Goal: Complete application form

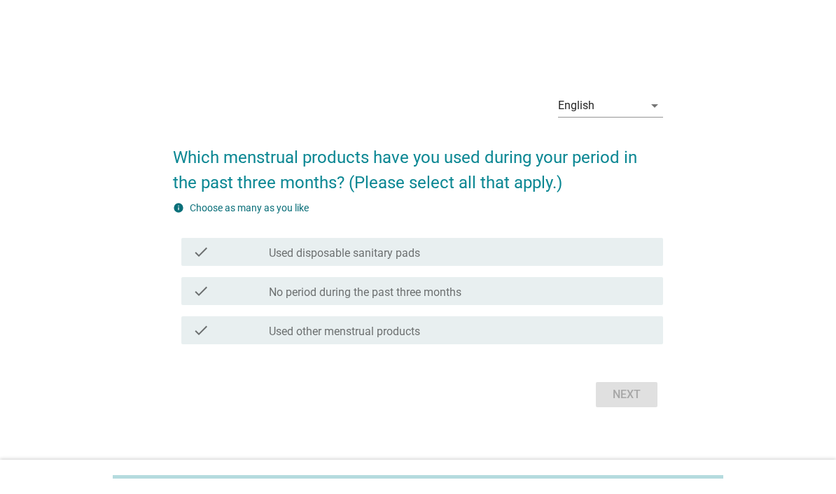
click at [589, 117] on div "English" at bounding box center [600, 105] width 85 height 22
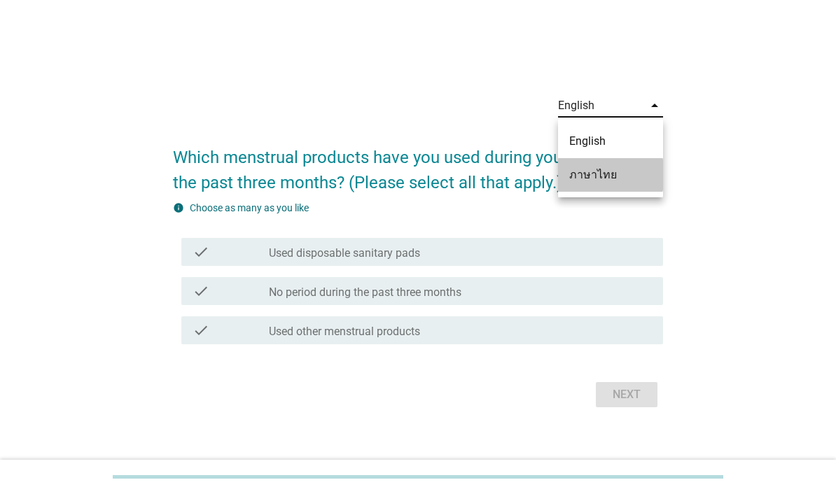
click at [576, 164] on div "ภาษาไทย" at bounding box center [610, 175] width 83 height 34
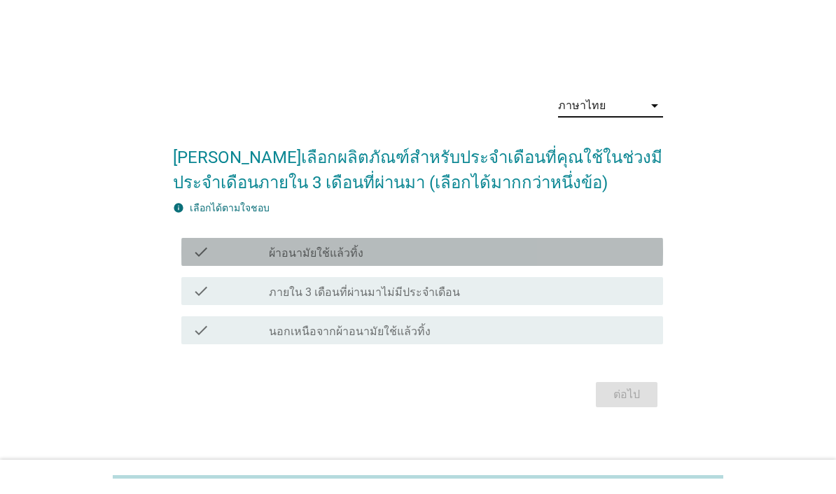
click at [496, 260] on div "check_box_outline_blank ผ้าอนามัยใช้แล้วทิ้ง" at bounding box center [460, 252] width 383 height 17
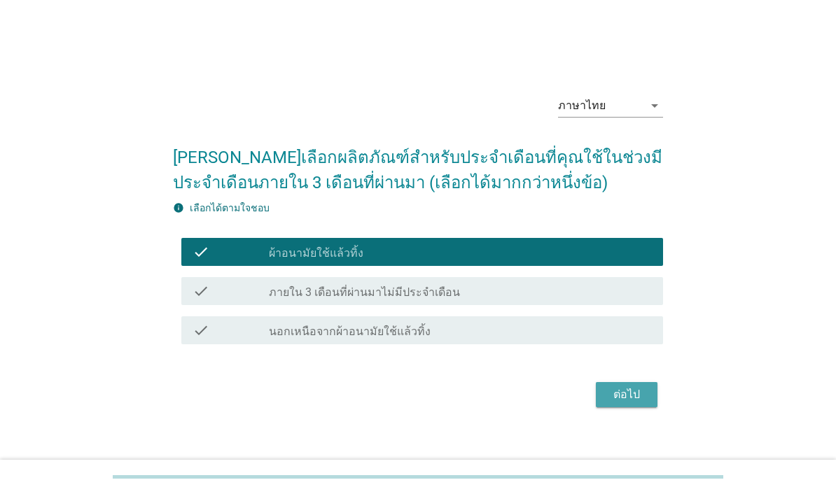
click at [618, 403] on div "ต่อไป" at bounding box center [626, 394] width 39 height 17
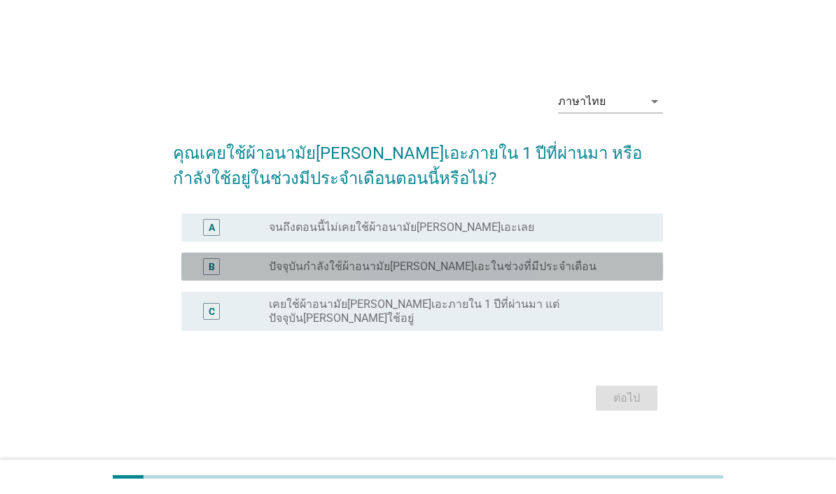
click at [510, 274] on label "ปัจจุบันกำลังใช้ผ้าอนามัย[PERSON_NAME]เอะในช่วงที่มีประจำเดือน" at bounding box center [433, 267] width 328 height 14
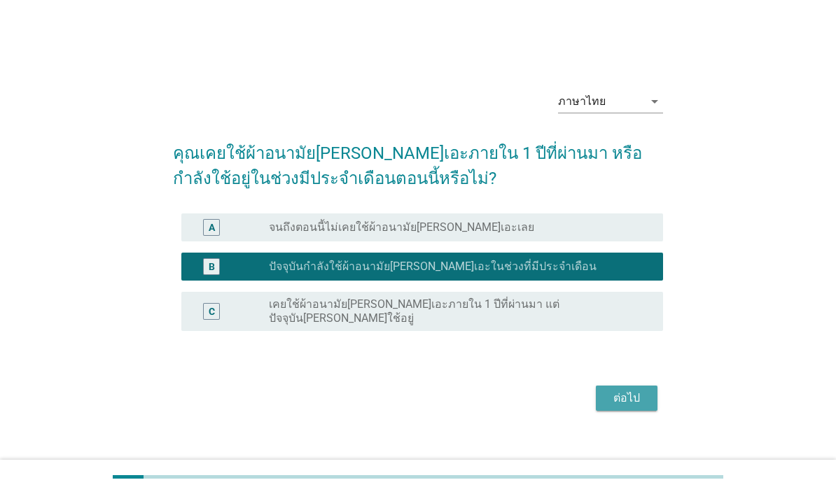
click at [625, 407] on div "ต่อไป" at bounding box center [626, 398] width 39 height 17
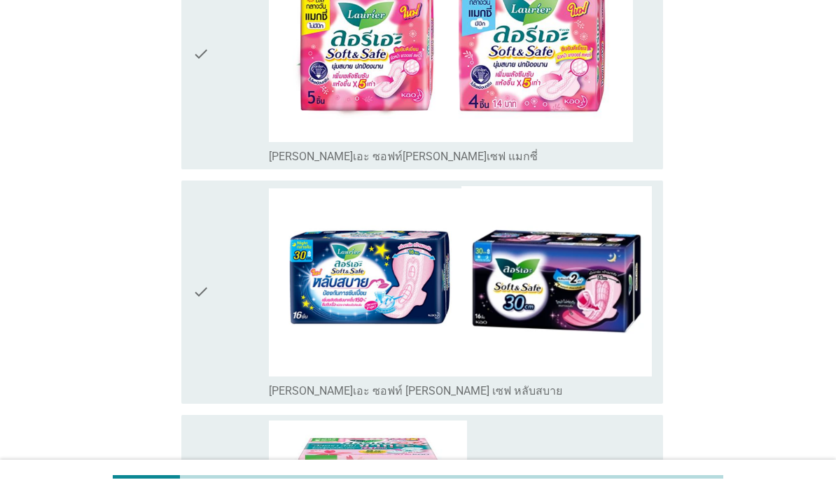
scroll to position [379, 0]
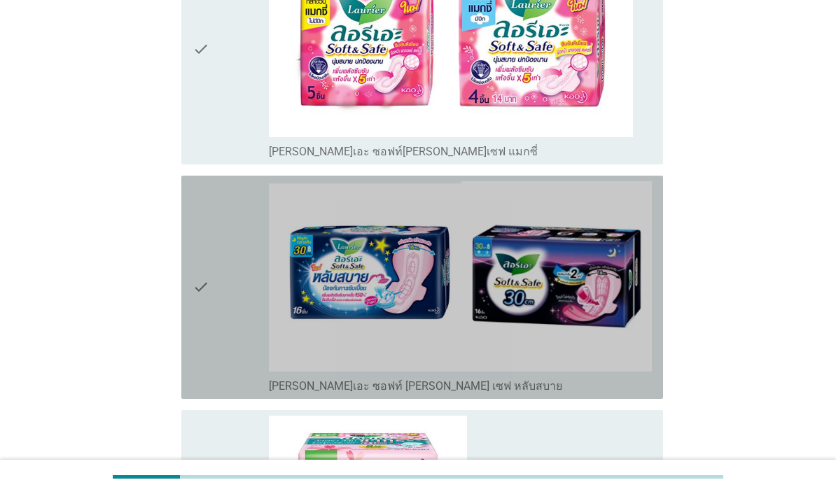
click at [568, 348] on img at bounding box center [460, 276] width 383 height 190
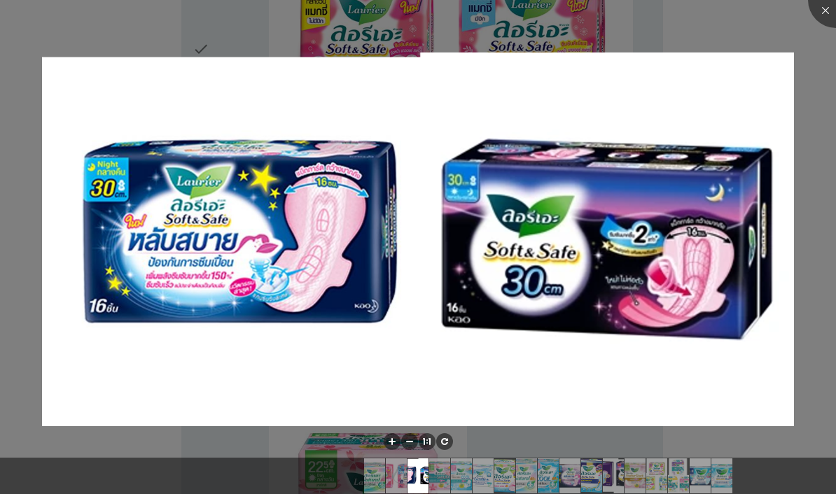
click at [722, 350] on img at bounding box center [418, 239] width 752 height 374
click at [823, 15] on div at bounding box center [836, 0] width 56 height 56
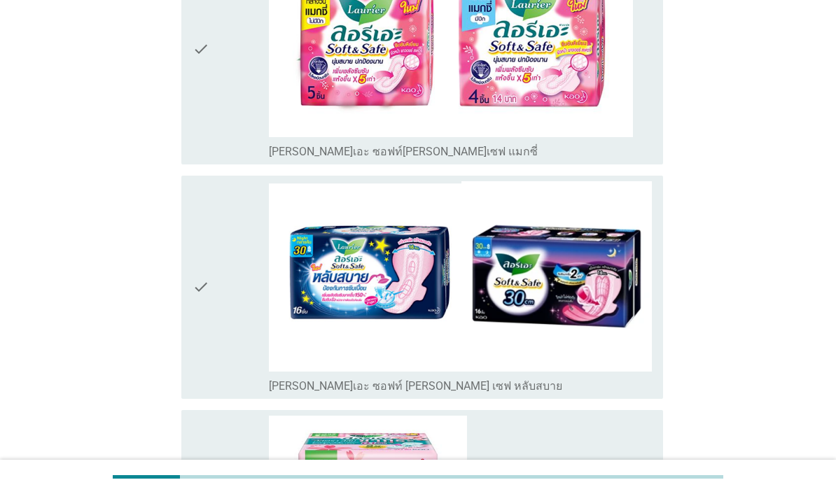
click at [224, 361] on div "check" at bounding box center [230, 287] width 76 height 212
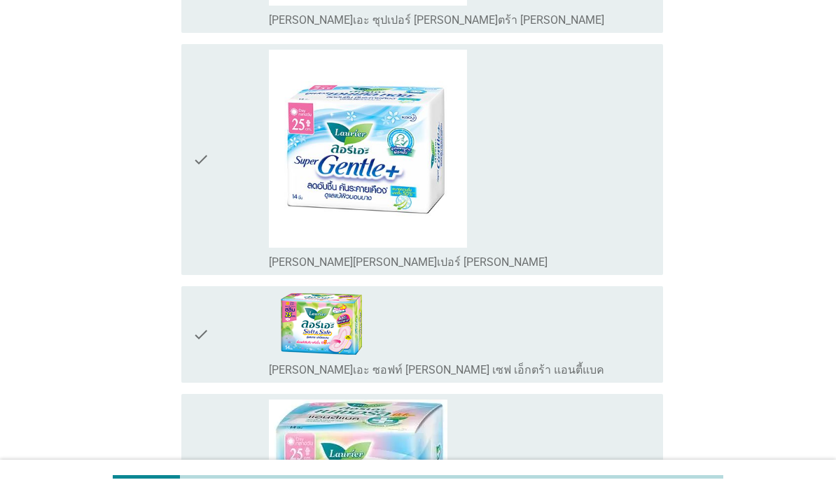
scroll to position [1301, 0]
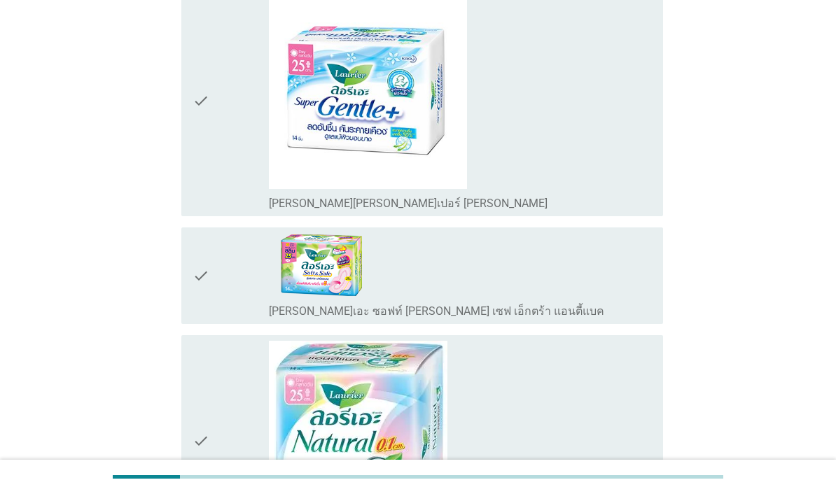
click at [209, 206] on div "check" at bounding box center [230, 100] width 76 height 219
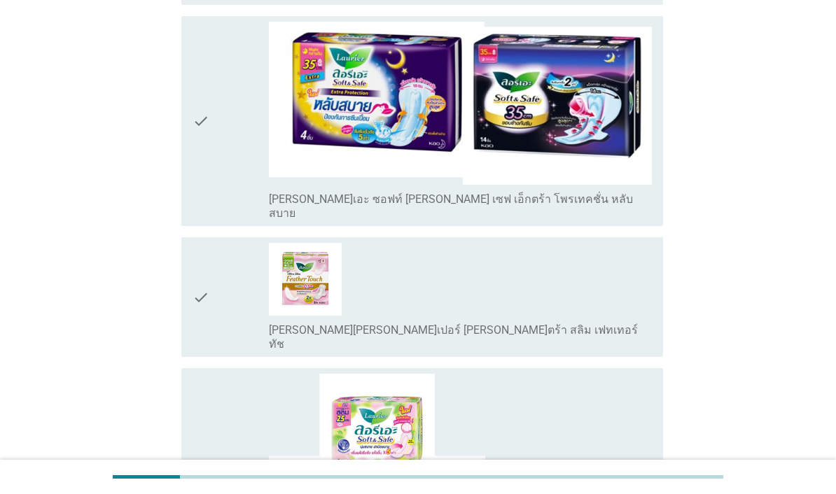
scroll to position [2426, 0]
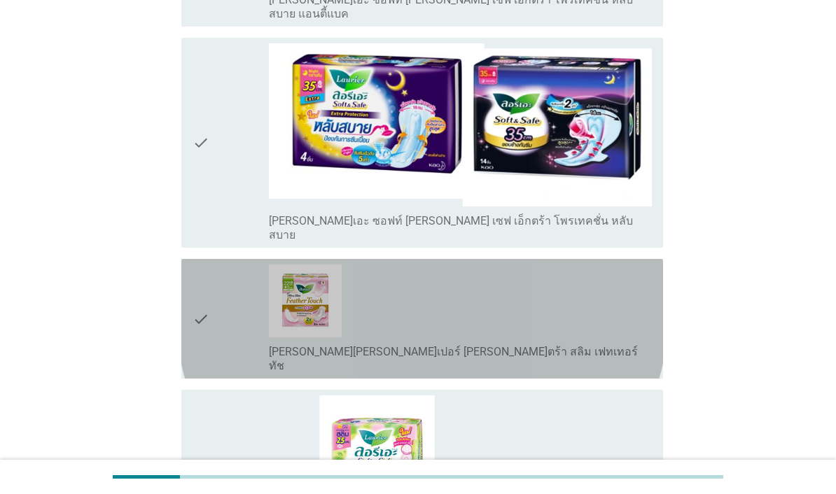
click at [238, 373] on div "check" at bounding box center [230, 319] width 76 height 108
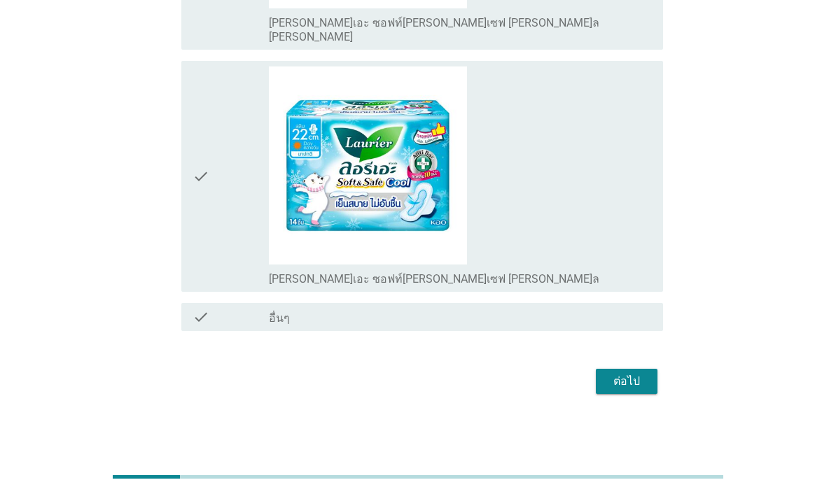
scroll to position [3566, 0]
click at [608, 390] on div "ต่อไป" at bounding box center [626, 381] width 39 height 17
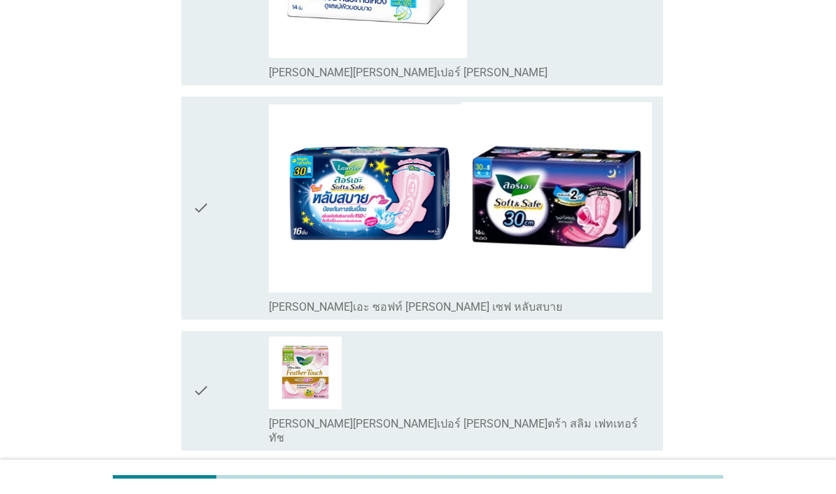
scroll to position [440, 0]
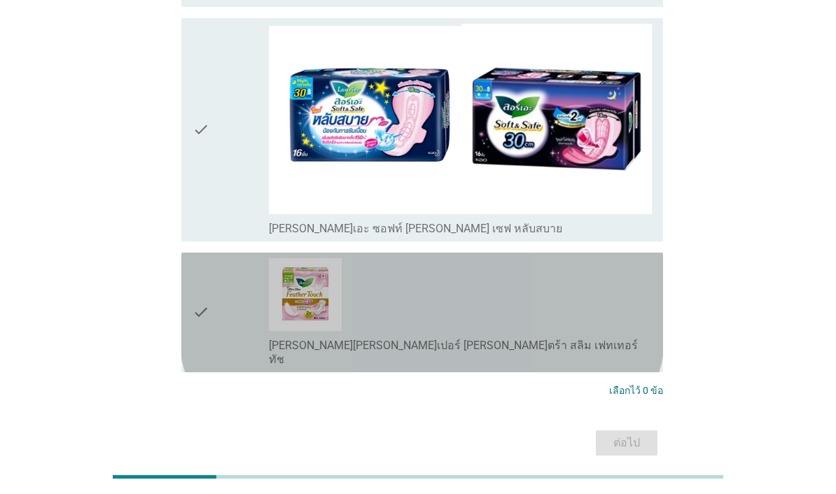
click at [208, 316] on icon "check" at bounding box center [200, 312] width 17 height 108
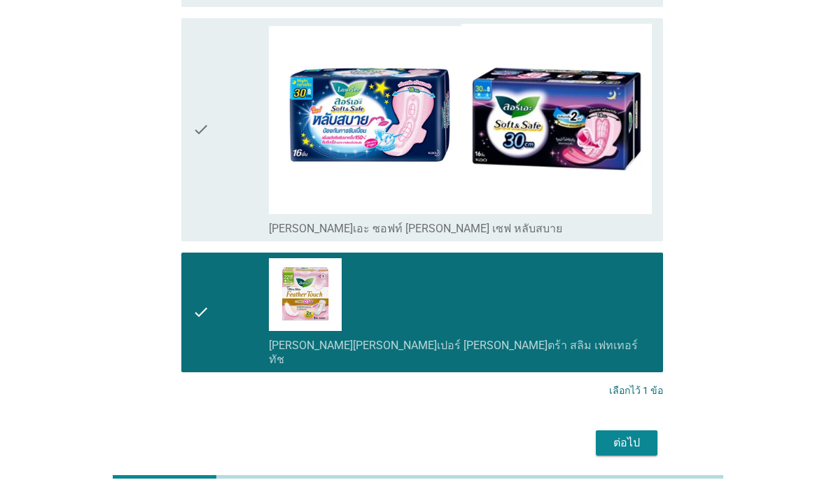
click at [217, 228] on div "check" at bounding box center [230, 130] width 76 height 212
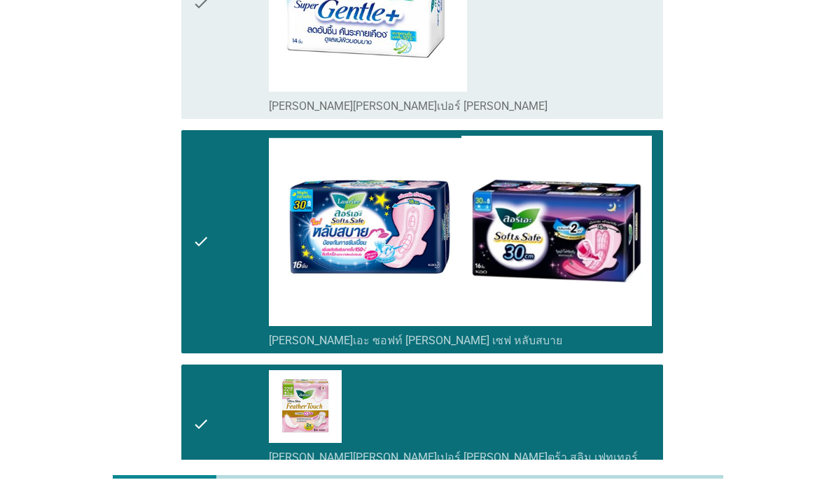
scroll to position [227, 0]
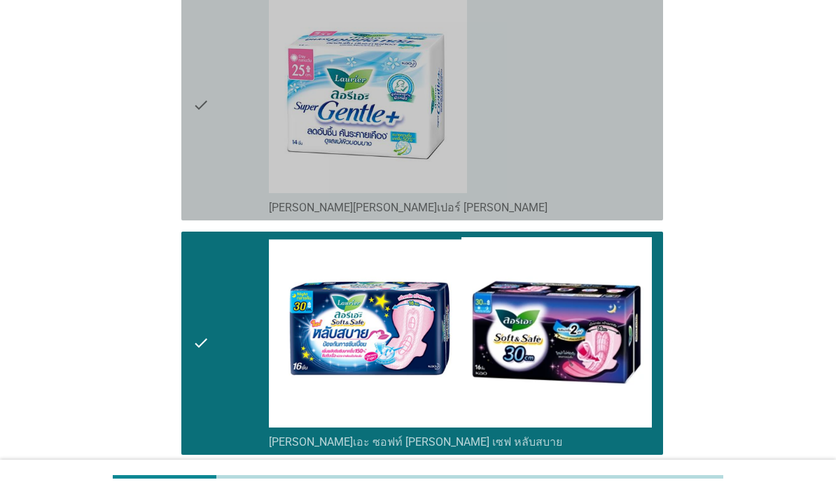
click at [212, 202] on div "check" at bounding box center [230, 105] width 76 height 219
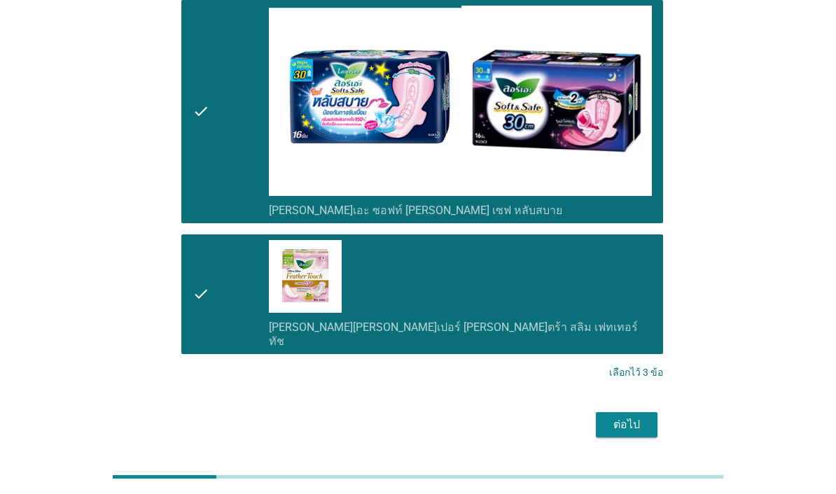
click at [607, 433] on div "ต่อไป" at bounding box center [626, 424] width 39 height 17
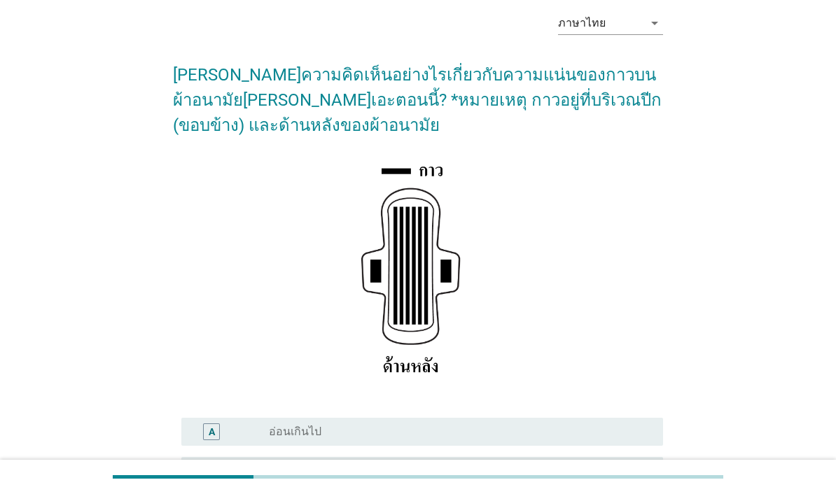
scroll to position [108, 0]
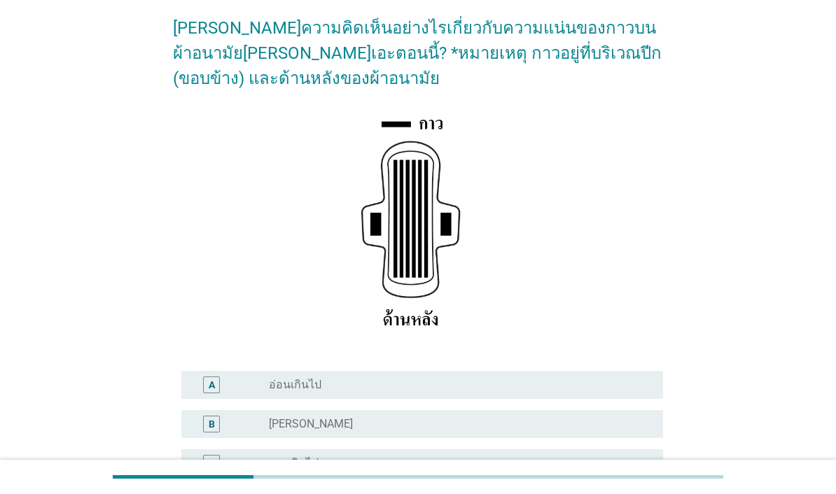
click at [406, 431] on div "radio_button_unchecked [PERSON_NAME]" at bounding box center [455, 424] width 372 height 14
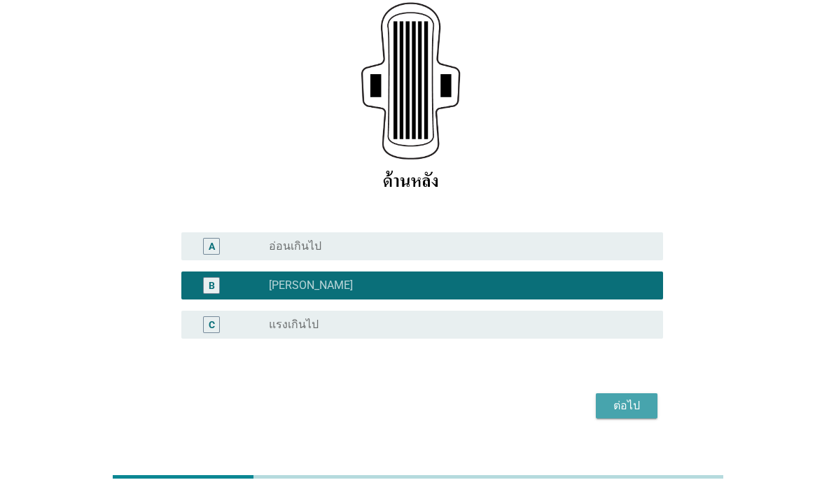
click at [637, 419] on button "ต่อไป" at bounding box center [627, 405] width 62 height 25
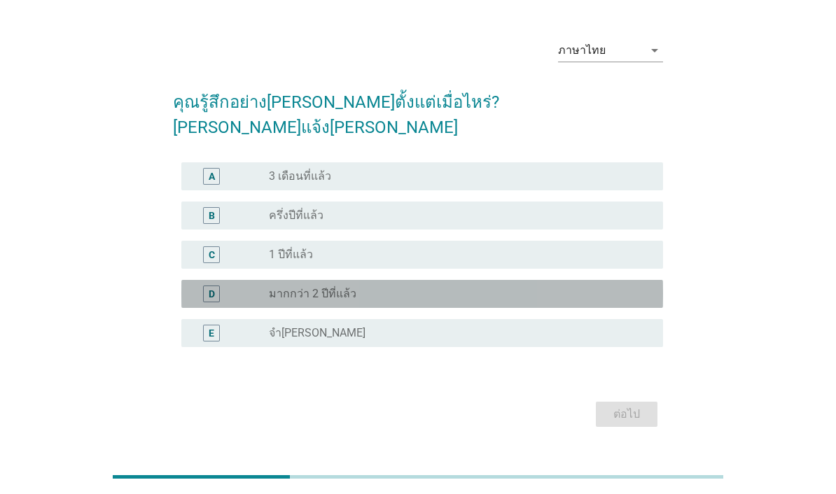
click at [261, 287] on div "D" at bounding box center [230, 294] width 76 height 17
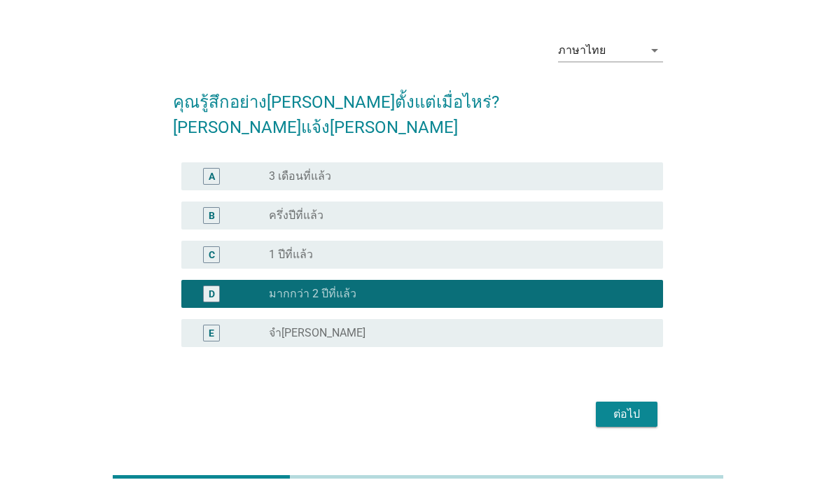
click at [623, 412] on div "ต่อไป" at bounding box center [626, 414] width 39 height 17
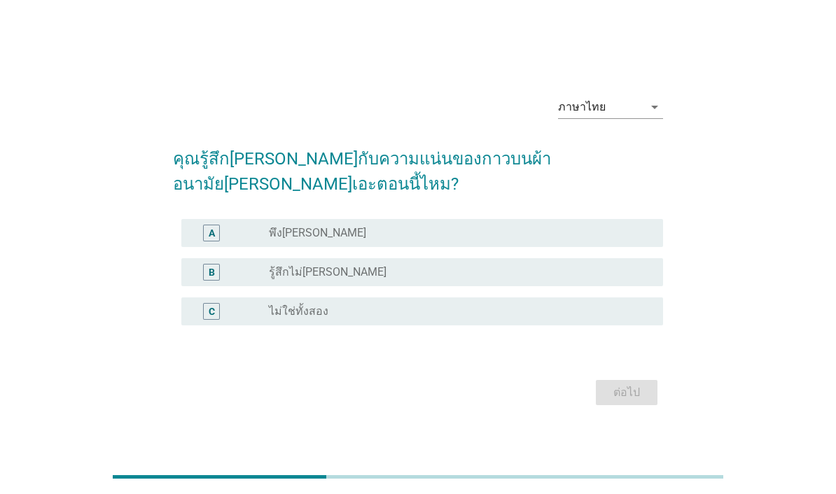
click at [241, 241] on div "A" at bounding box center [230, 233] width 76 height 17
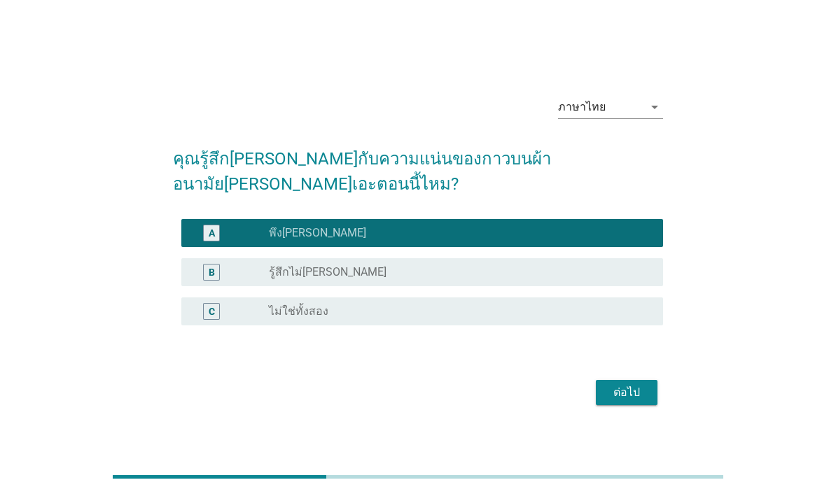
click at [636, 399] on div "ต่อไป" at bounding box center [626, 392] width 39 height 17
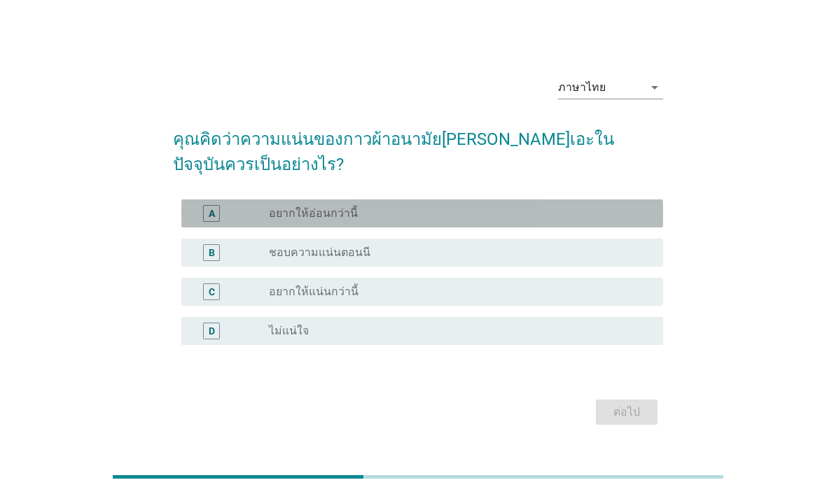
click at [583, 260] on div "radio_button_unchecked ชอบความแน่นตอนนี" at bounding box center [455, 253] width 372 height 14
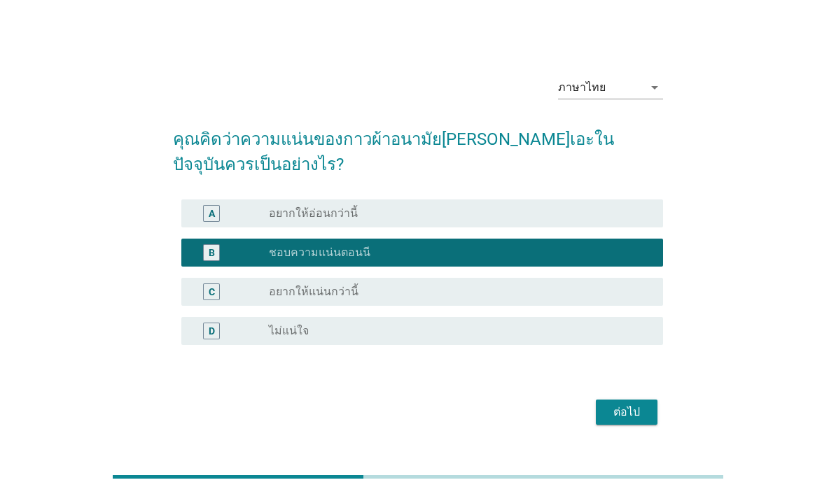
click at [639, 421] on div "ต่อไป" at bounding box center [626, 412] width 39 height 17
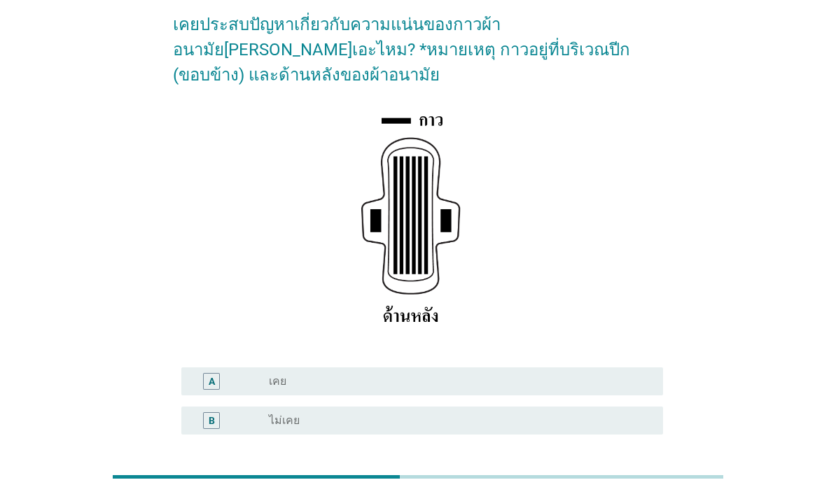
scroll to position [95, 0]
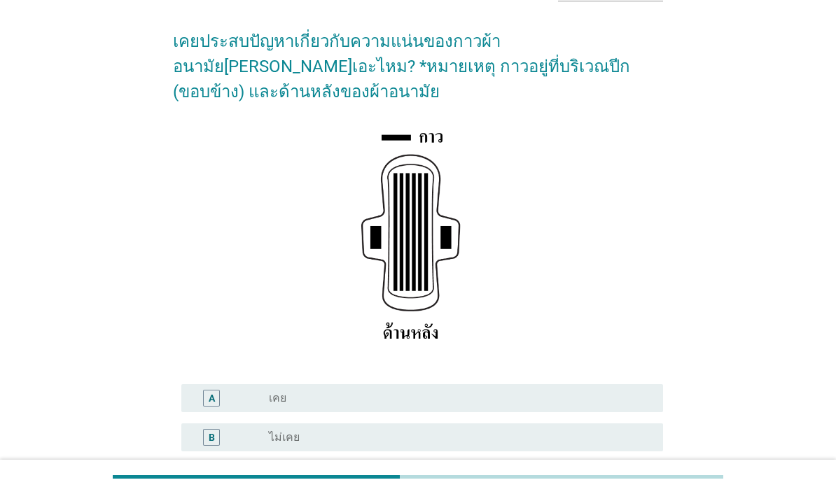
click at [523, 374] on form "เคยประสบปัญหาเกี่ยวกับความแน่นของกาวผ้าอนามัย[PERSON_NAME]เอะไหม? *หมายเหตุ กาว…" at bounding box center [418, 275] width 490 height 521
click at [614, 409] on div "A radio_button_unchecked เคย" at bounding box center [422, 398] width 482 height 28
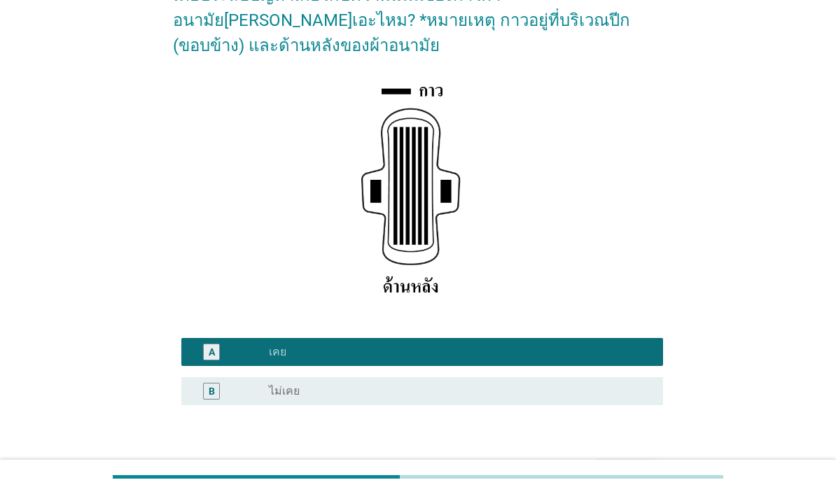
scroll to position [174, 0]
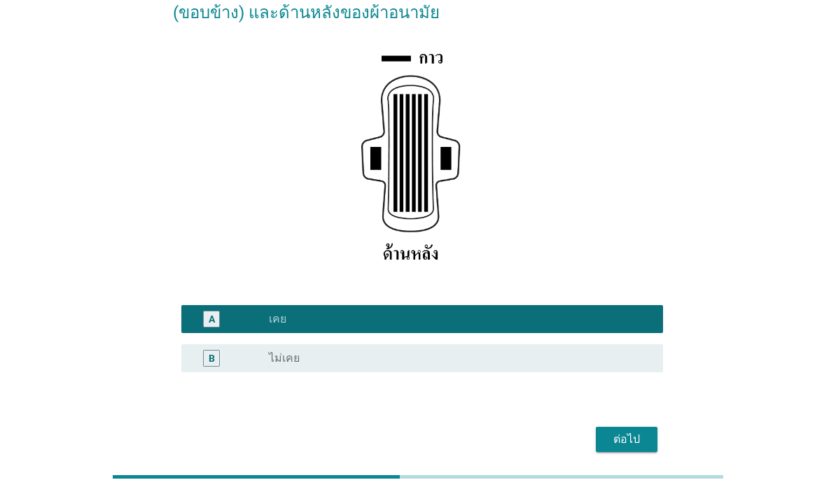
click at [633, 451] on button "ต่อไป" at bounding box center [627, 439] width 62 height 25
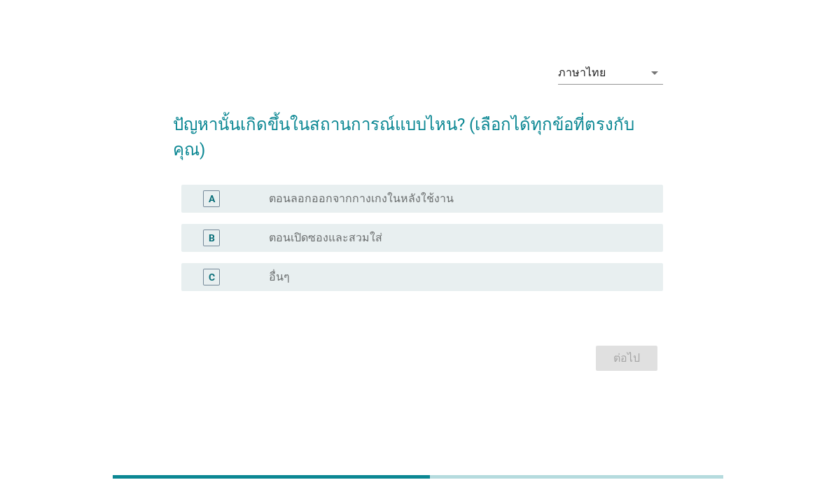
scroll to position [34, 0]
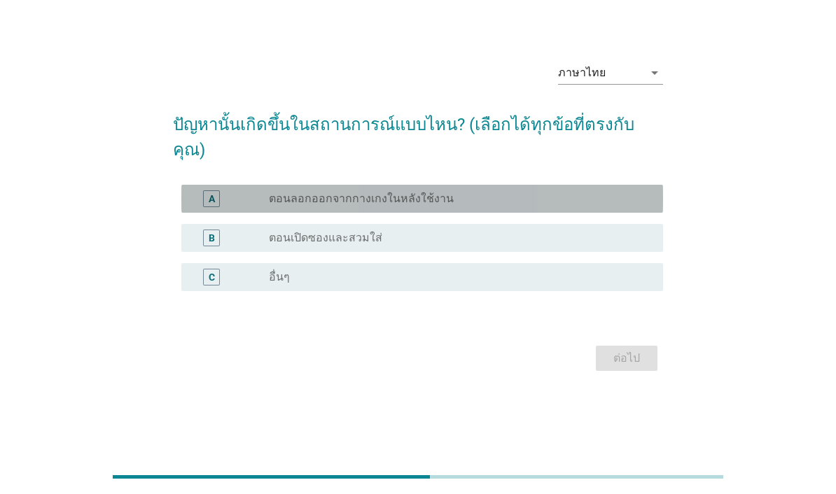
click at [394, 204] on label "ตอนลอกออกจากกางเกงในหลังใช้งาน" at bounding box center [361, 199] width 185 height 14
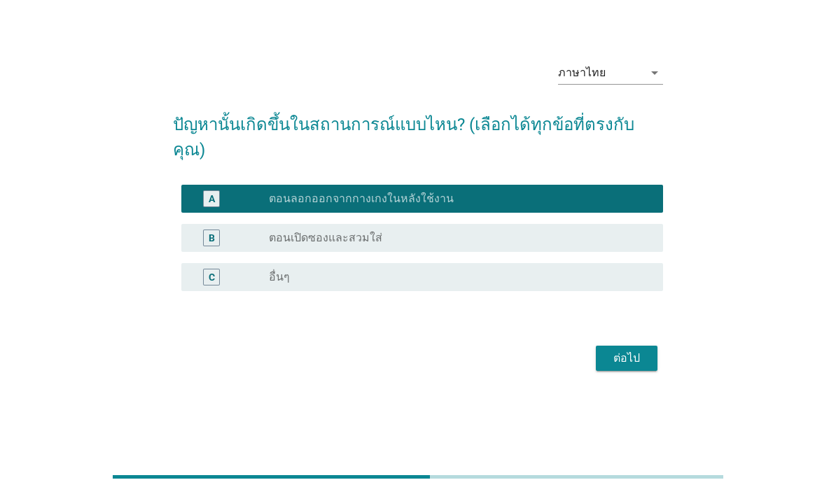
click at [645, 363] on div "ต่อไป" at bounding box center [626, 358] width 39 height 17
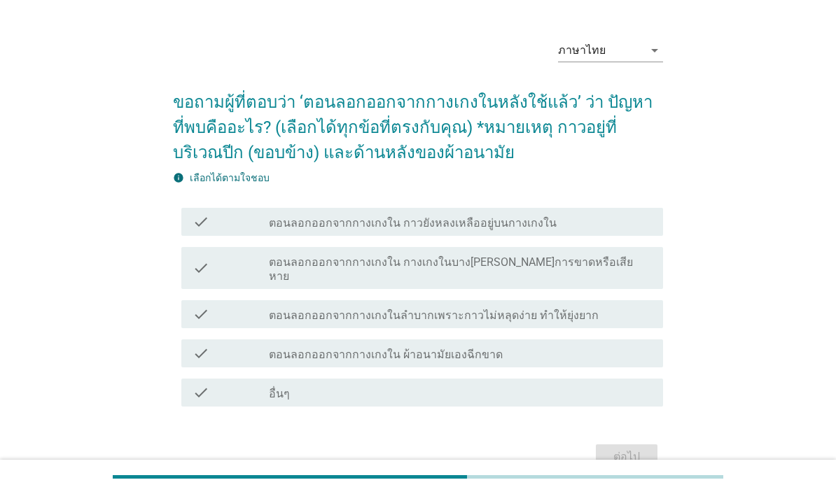
scroll to position [0, 0]
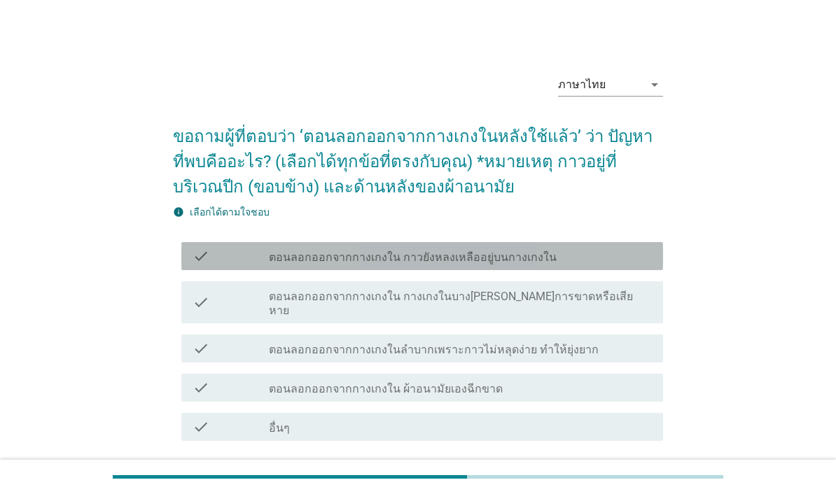
click at [588, 293] on label "ตอนลอกออกจากกางเกงใน กางเกงในบาง[PERSON_NAME]การขาดหรือเสียหาย" at bounding box center [460, 304] width 383 height 28
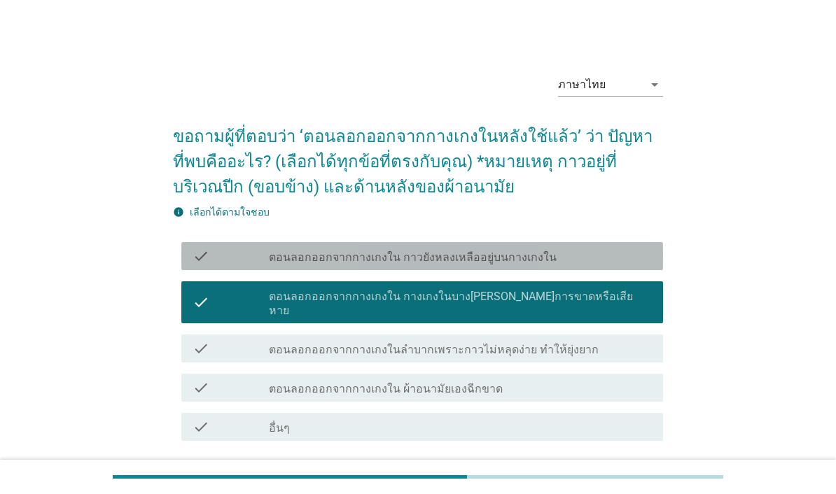
click at [620, 295] on div "check_box ตอนลอกออกจากกางเกงใน กางเกงในบาง[PERSON_NAME]การขาดหรือเสียหาย" at bounding box center [460, 302] width 383 height 31
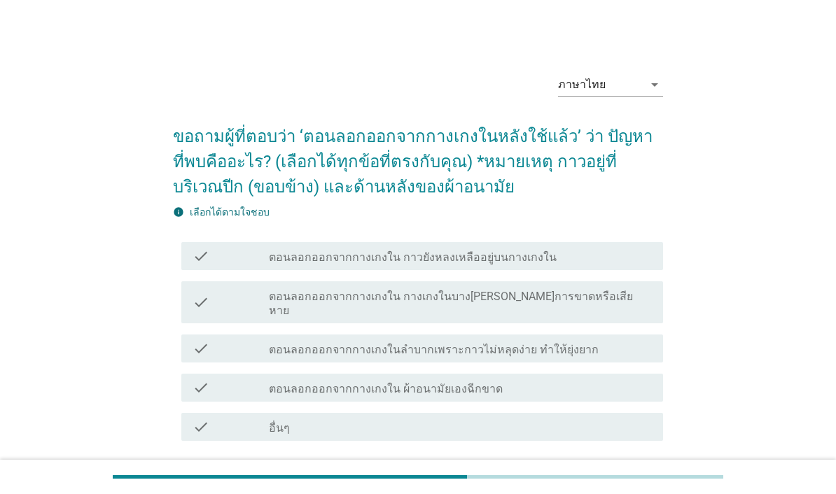
click at [609, 340] on div "check_box_outline_blank ตอนลอกออกจากกางเกงในลำบากเพราะกาวไม่หลุดง่าย ทำให้ยุ่งย…" at bounding box center [460, 348] width 383 height 17
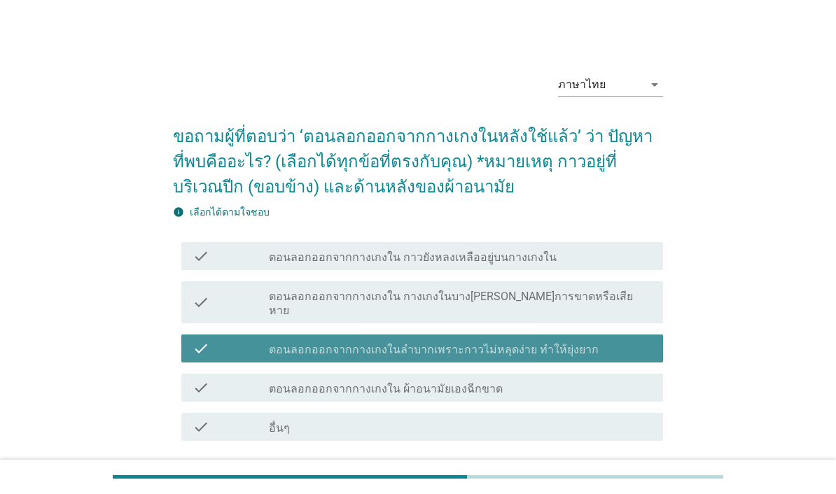
click at [604, 379] on div "check_box_outline_blank ตอนลอกออกจากกางเกงใน ผ้าอนามัยเองฉีกขาด" at bounding box center [460, 387] width 383 height 17
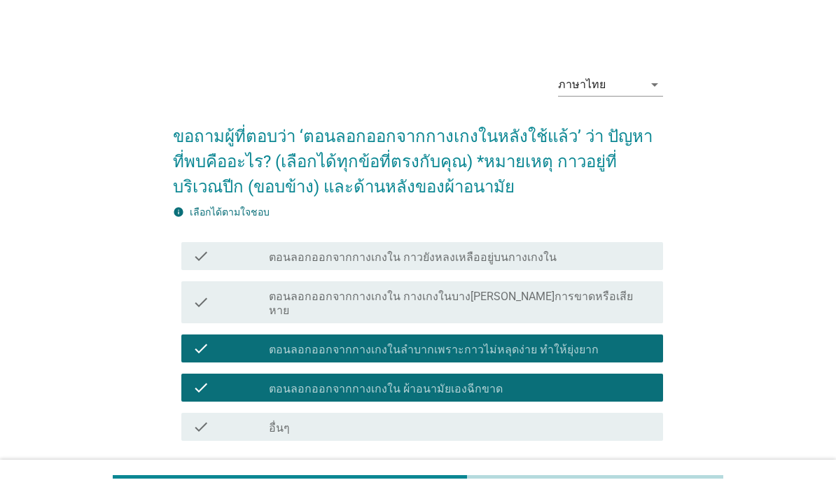
click at [634, 479] on button "ต่อไป" at bounding box center [627, 491] width 62 height 25
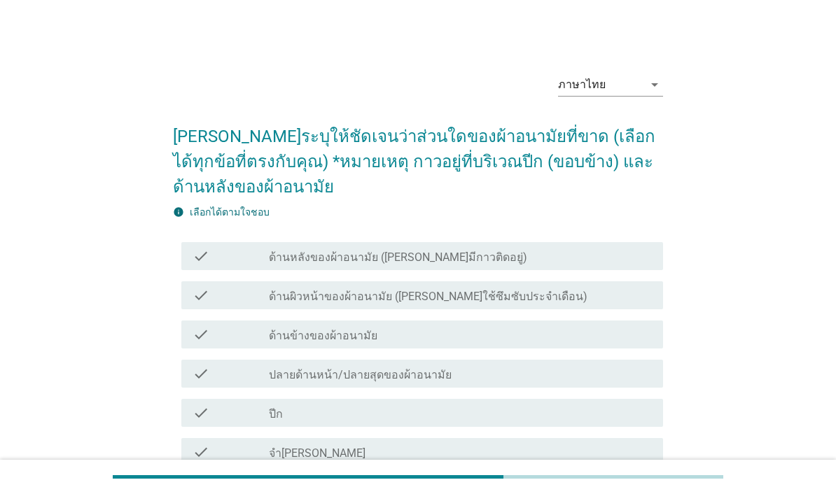
click at [575, 264] on div "check_box_outline_blank ด้านหลังของผ้าอนามัย ([PERSON_NAME]มีกาวติดอยู่)" at bounding box center [460, 256] width 383 height 17
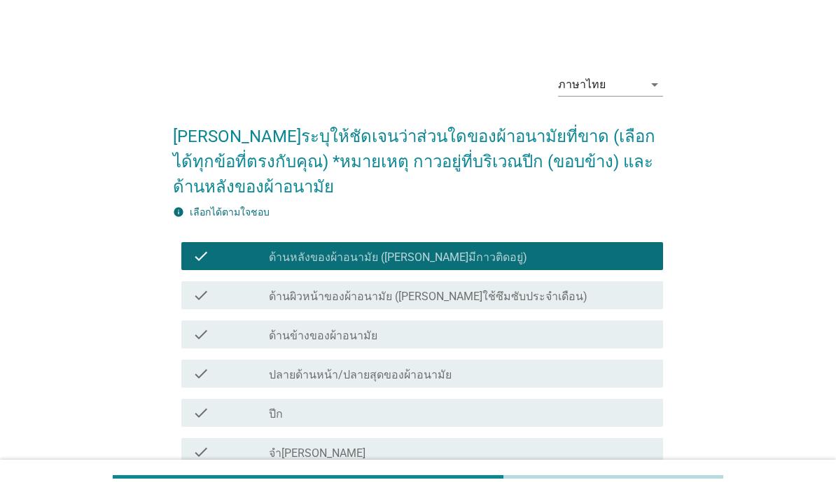
click at [640, 489] on div at bounding box center [418, 476] width 610 height 23
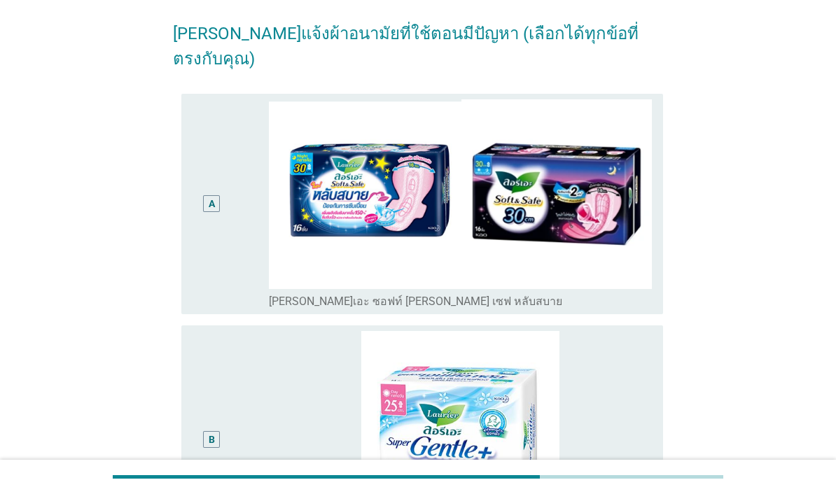
scroll to position [91, 0]
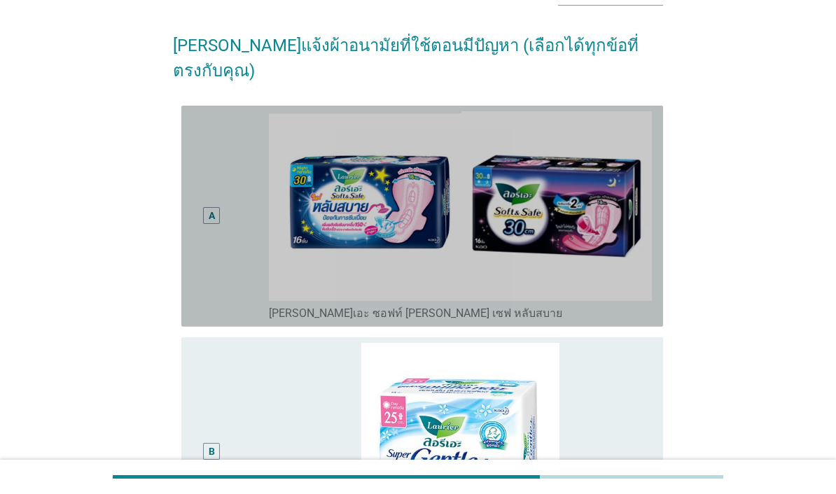
click at [232, 260] on div "A" at bounding box center [230, 216] width 76 height 210
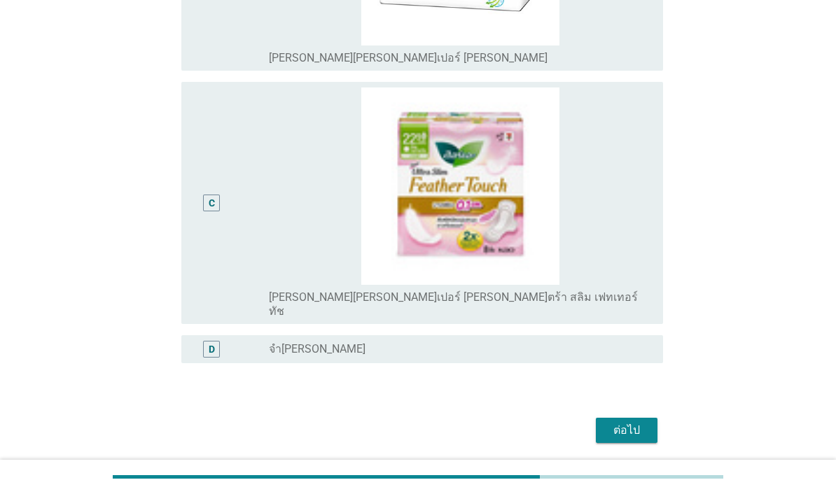
click at [629, 437] on div "ต่อไป" at bounding box center [626, 430] width 39 height 17
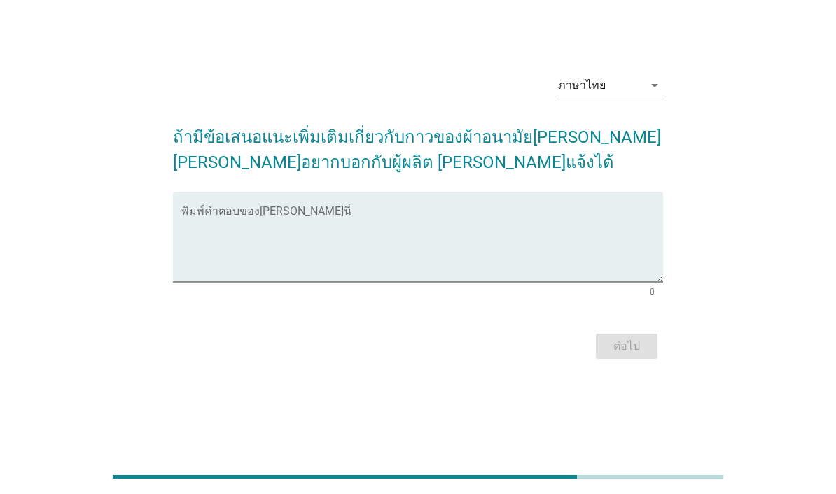
scroll to position [34, 0]
click at [512, 238] on textarea "พิมพ์คำตอบของคุณ ที่นี่" at bounding box center [422, 245] width 482 height 73
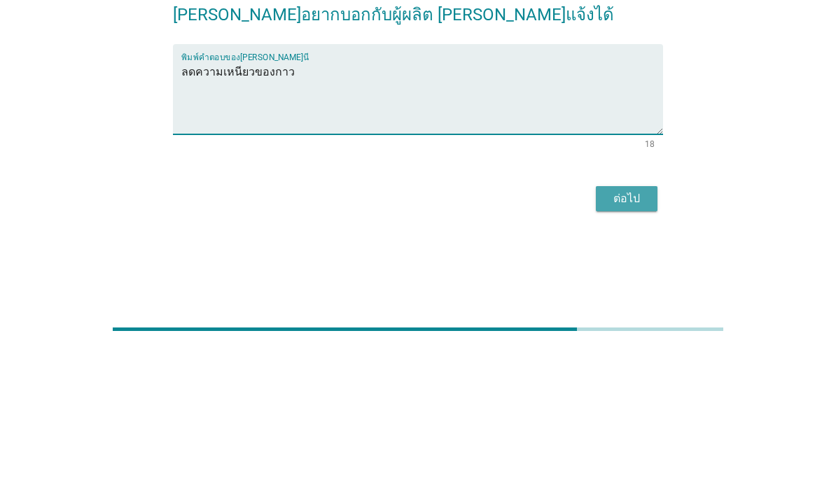
type textarea "ลดความเหนียวของกาว"
click at [626, 334] on button "ต่อไป" at bounding box center [627, 346] width 62 height 25
